Goal: Information Seeking & Learning: Find specific fact

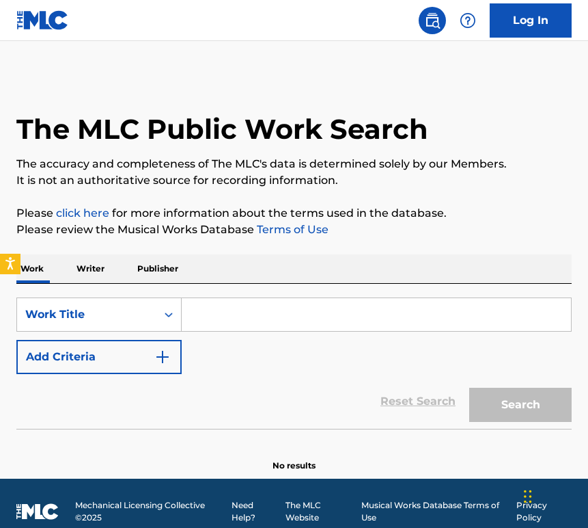
click at [506, 31] on link "Log In" at bounding box center [531, 20] width 82 height 34
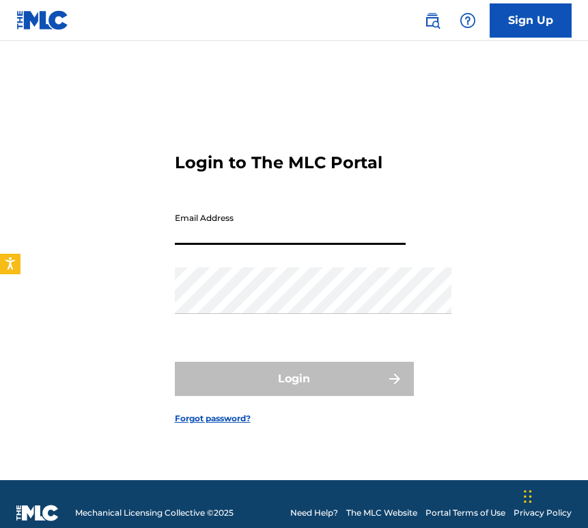
type input "[EMAIL_ADDRESS][DOMAIN_NAME]"
click at [294, 396] on button "Login" at bounding box center [294, 379] width 239 height 34
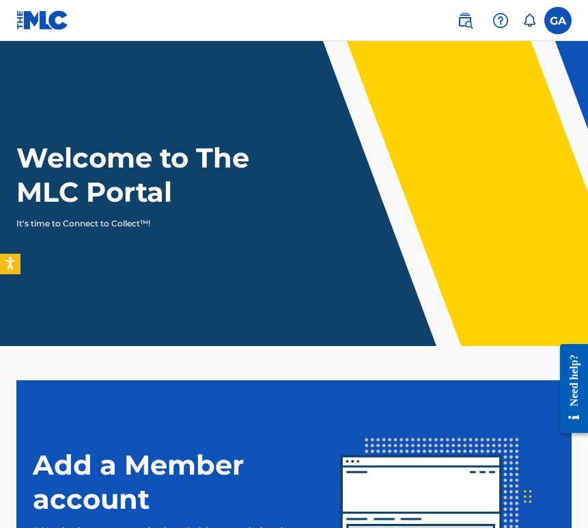
click at [457, 23] on img at bounding box center [465, 20] width 16 height 16
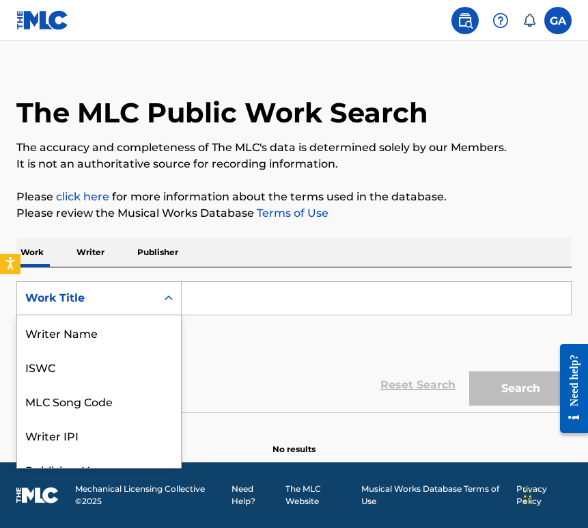
scroll to position [97, 0]
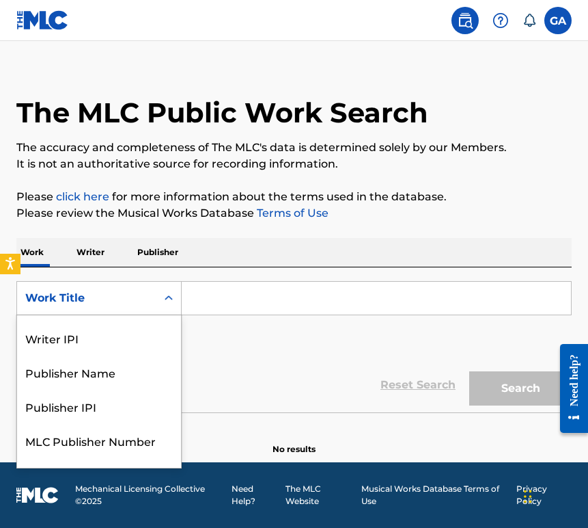
click at [182, 315] on div "Work Title selected, 8 of 8. 8 results available. Use Up and Down to choose opt…" at bounding box center [98, 298] width 165 height 34
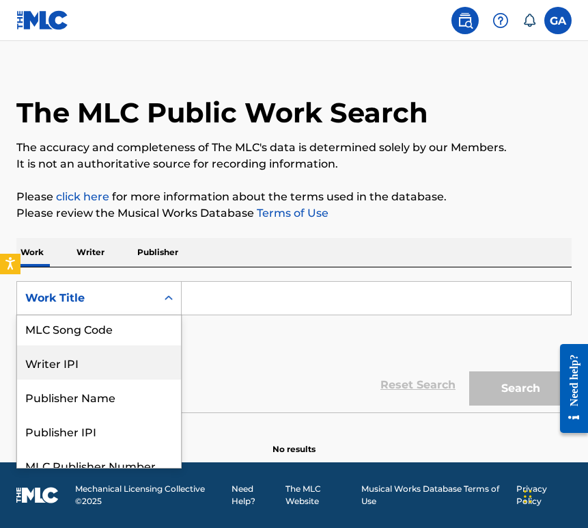
scroll to position [72, 0]
click at [115, 380] on div "Writer IPI" at bounding box center [99, 363] width 164 height 34
click at [115, 381] on div "Reset Search Search" at bounding box center [294, 384] width 556 height 55
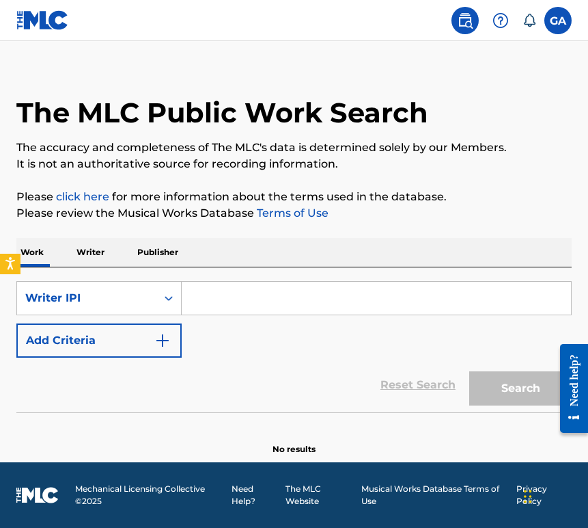
click at [243, 303] on input "Search Form" at bounding box center [377, 298] width 390 height 33
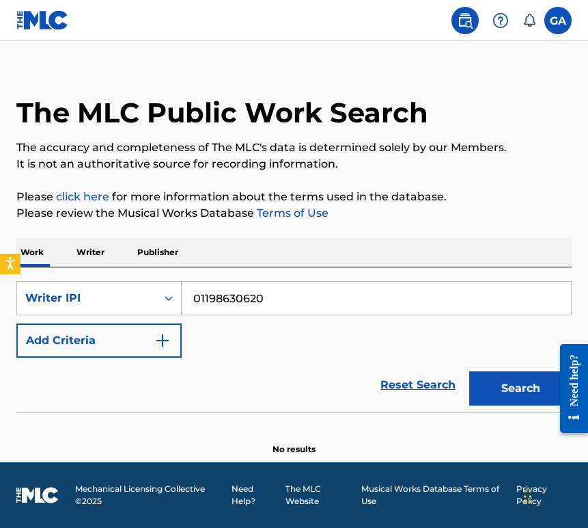
type input "01198630620"
click at [474, 383] on button "Search" at bounding box center [520, 388] width 103 height 34
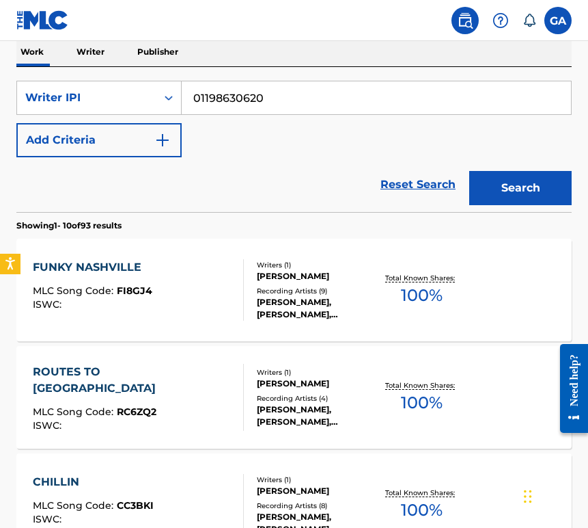
scroll to position [219, 0]
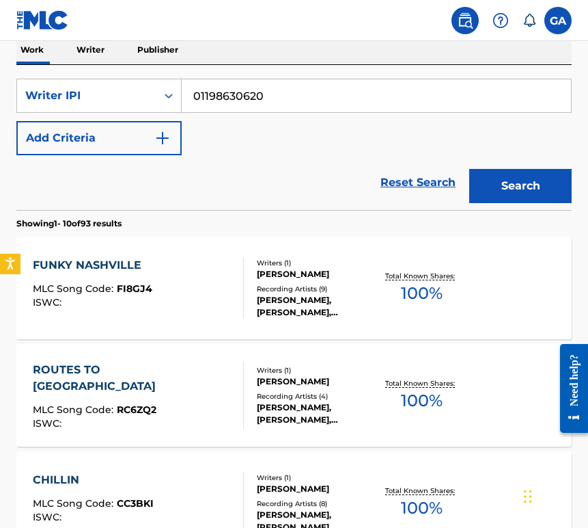
click at [298, 294] on div "Recording Artists ( 9 )" at bounding box center [316, 289] width 119 height 10
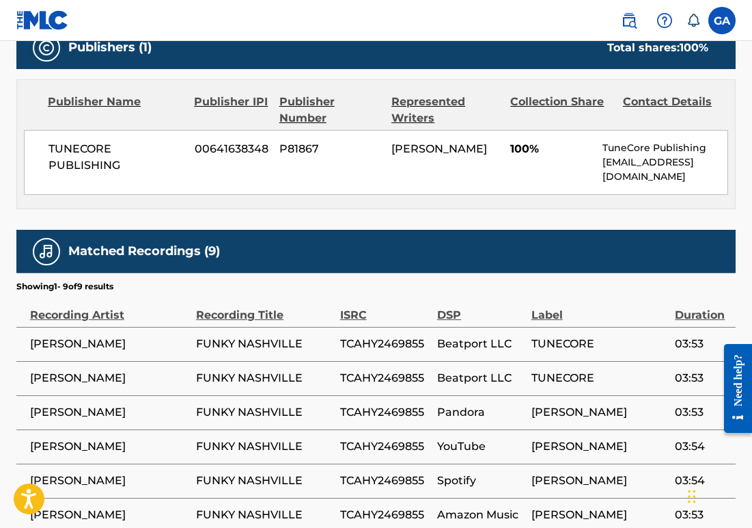
scroll to position [610, 0]
